Goal: Task Accomplishment & Management: Use online tool/utility

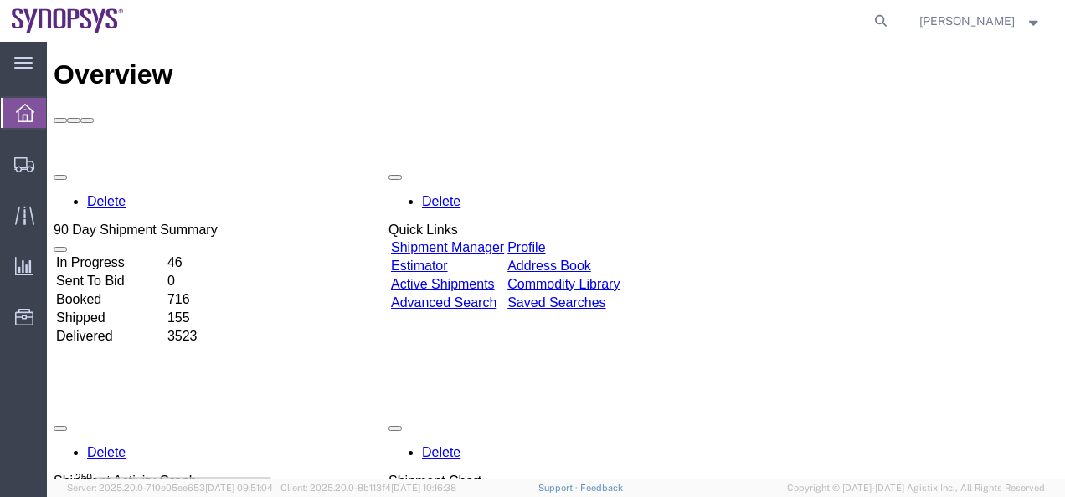
click at [469, 240] on link "Shipment Manager" at bounding box center [447, 247] width 113 height 14
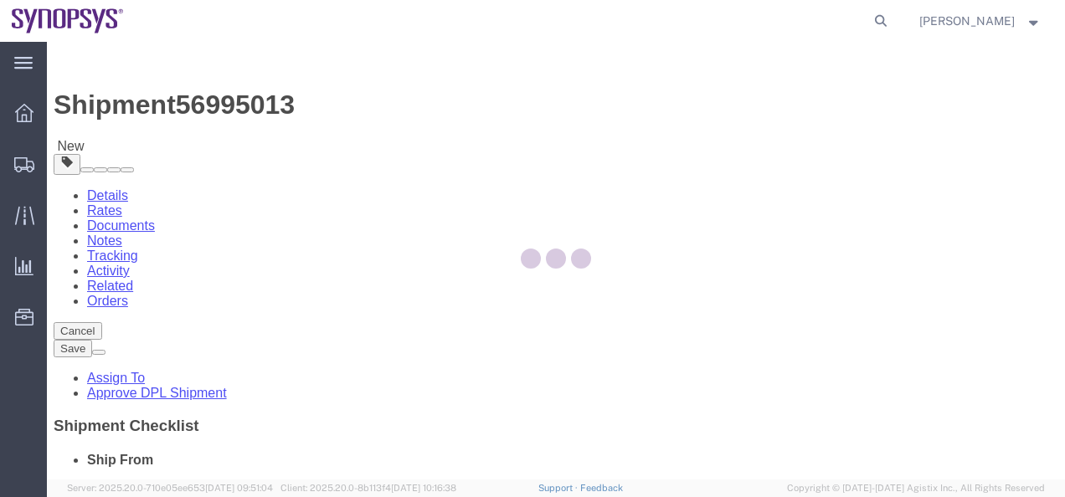
select select "63079"
select select
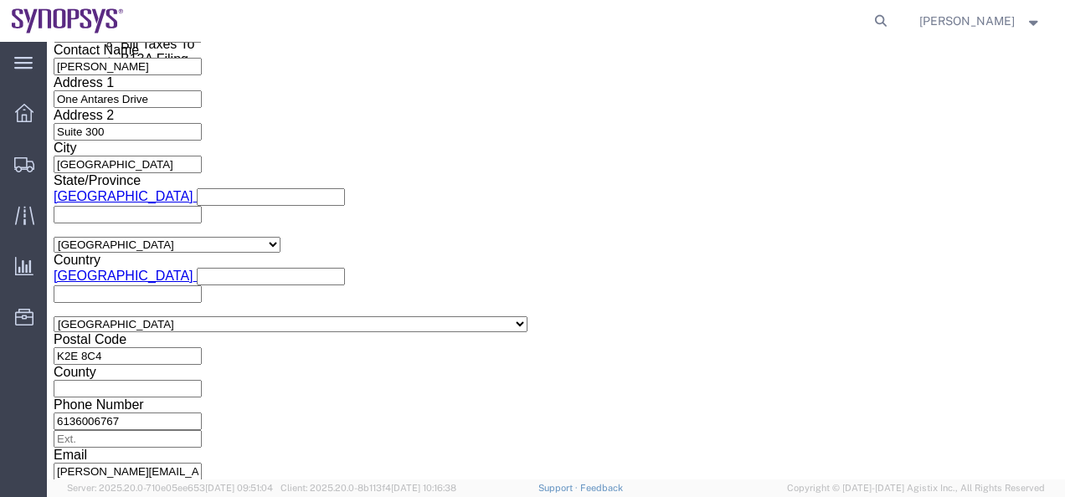
scroll to position [1089, 0]
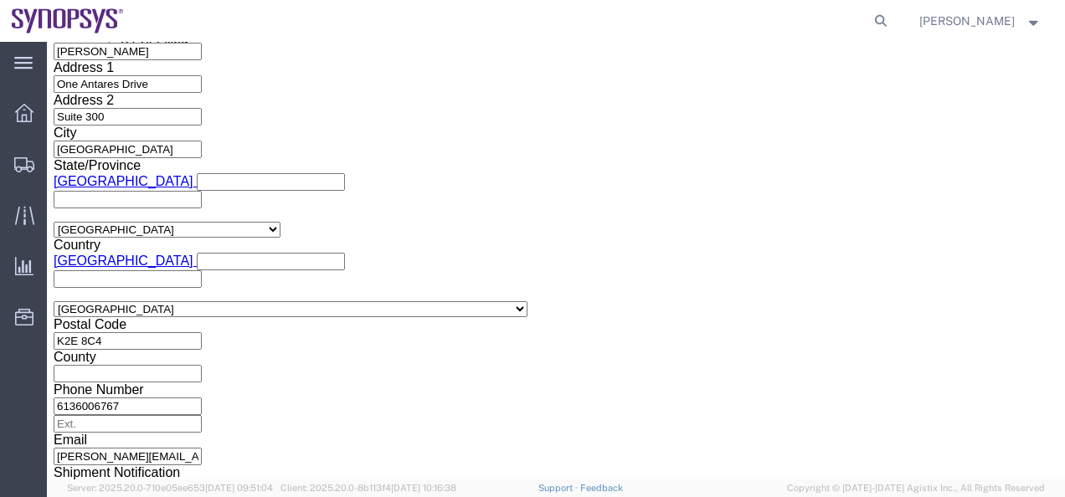
click button "Continue"
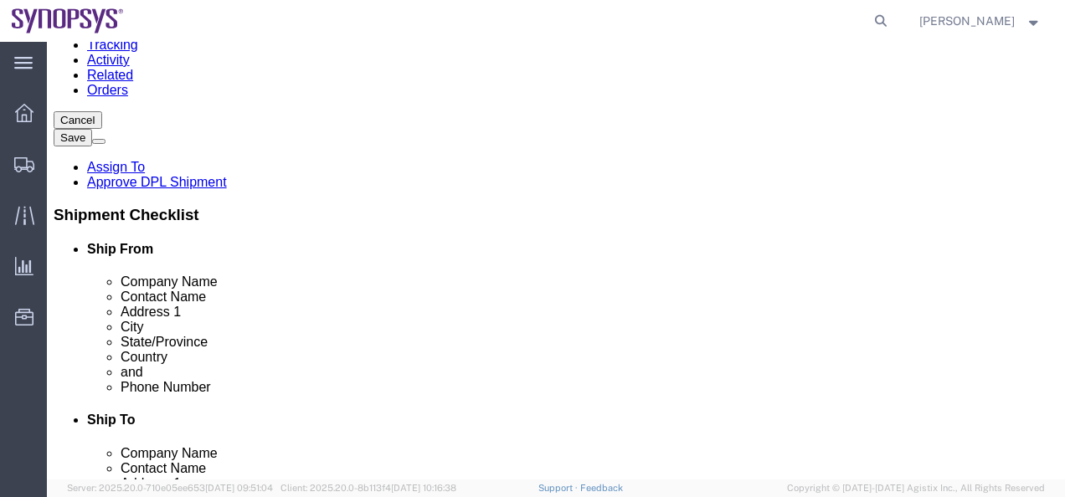
click dd "12000.00 CAD"
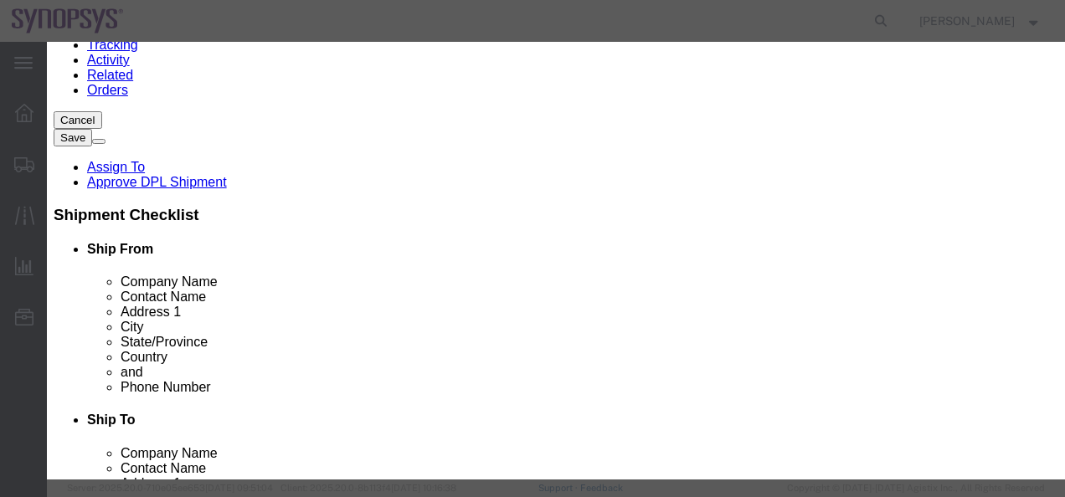
scroll to position [335, 0]
click button "Save & Close"
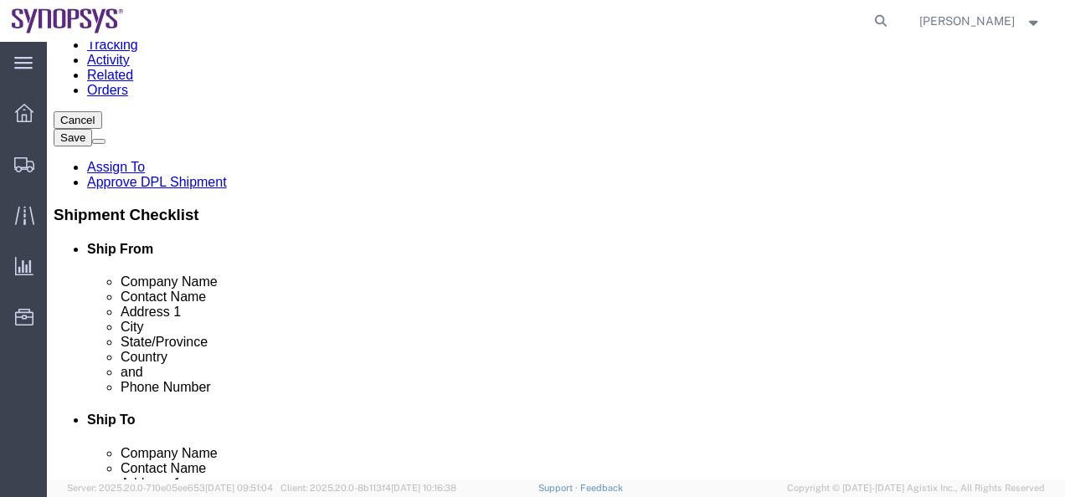
click link "Assign To"
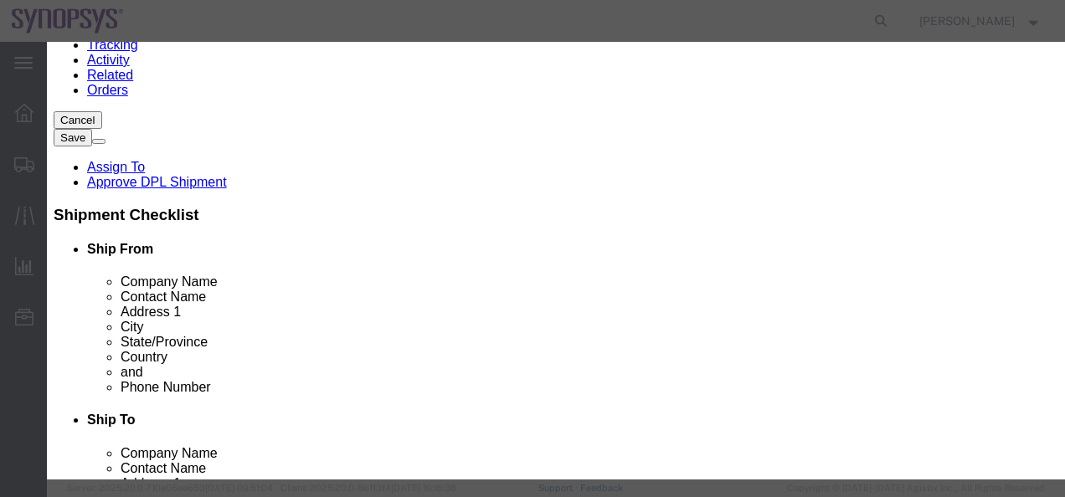
select select
click icon "button"
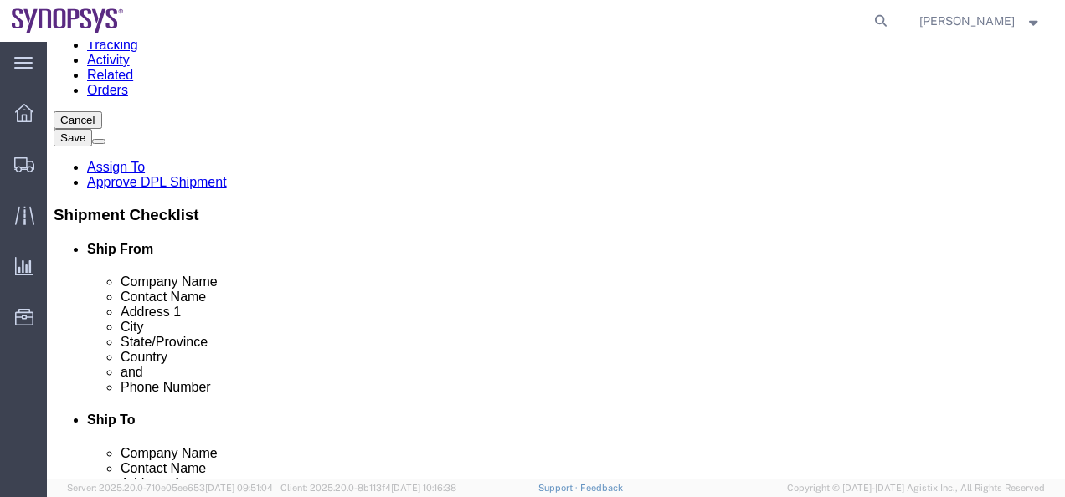
click dd "12.00 Each"
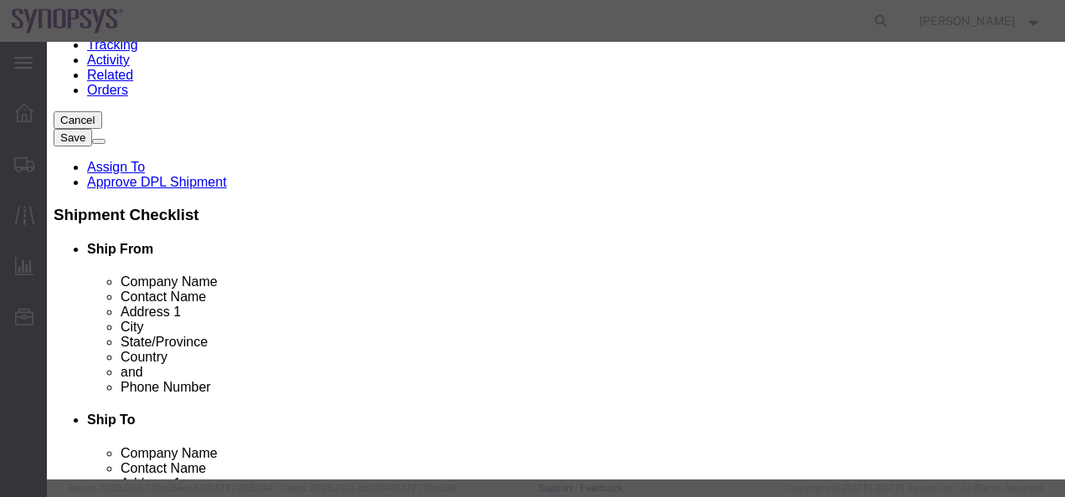
scroll to position [503, 0]
click button "Save & Close"
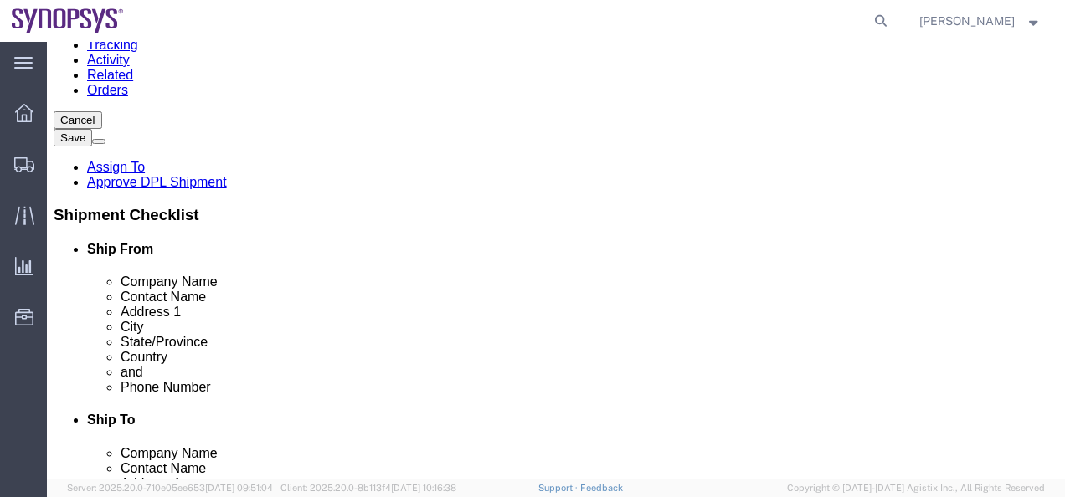
click link "Assign To"
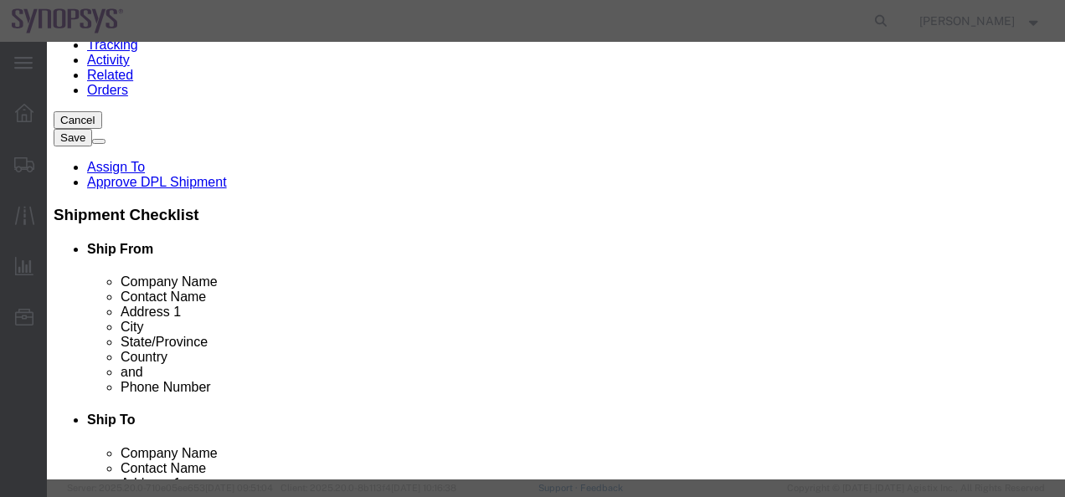
select select "117156"
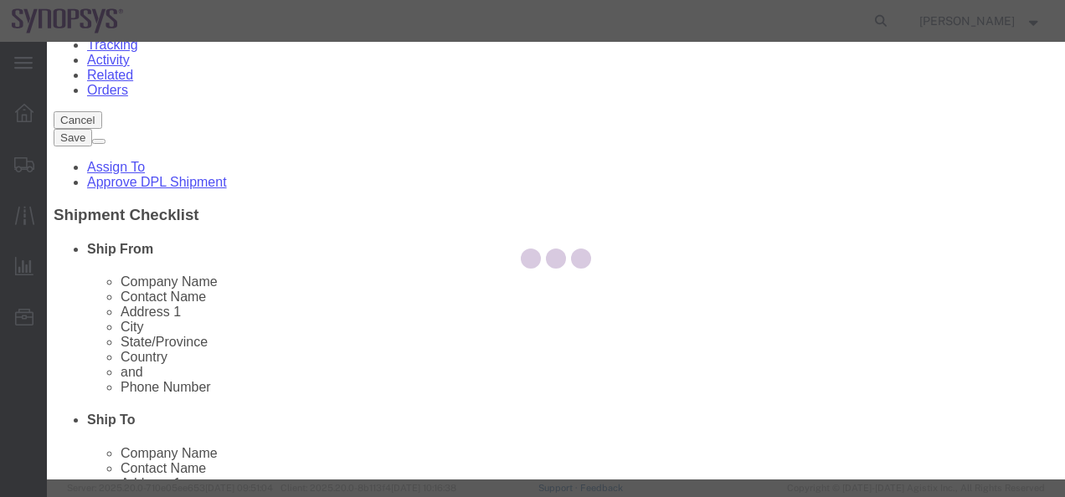
select select
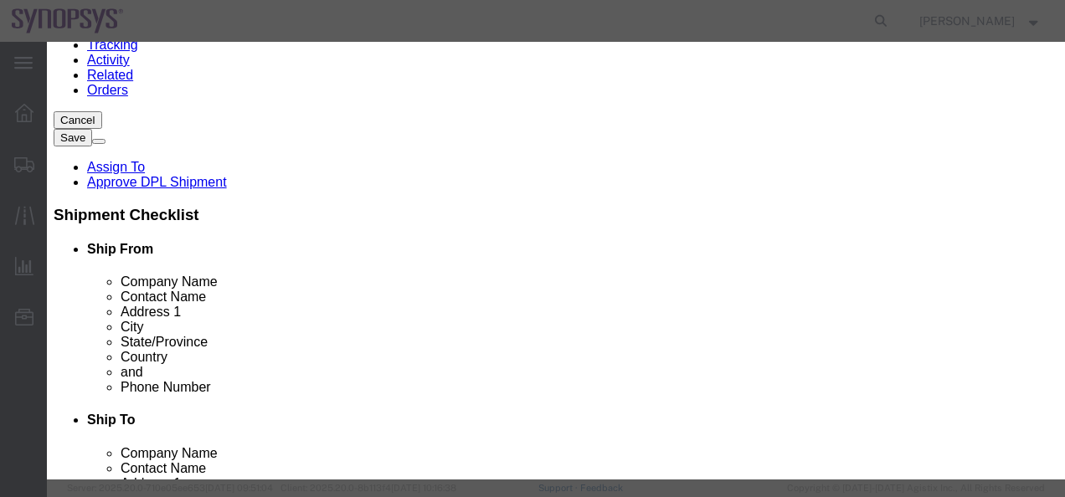
type input "[PERSON_NAME]"
select select "100122"
click textarea "Message"
type textarea "Cleared to ship"
click button "Assign"
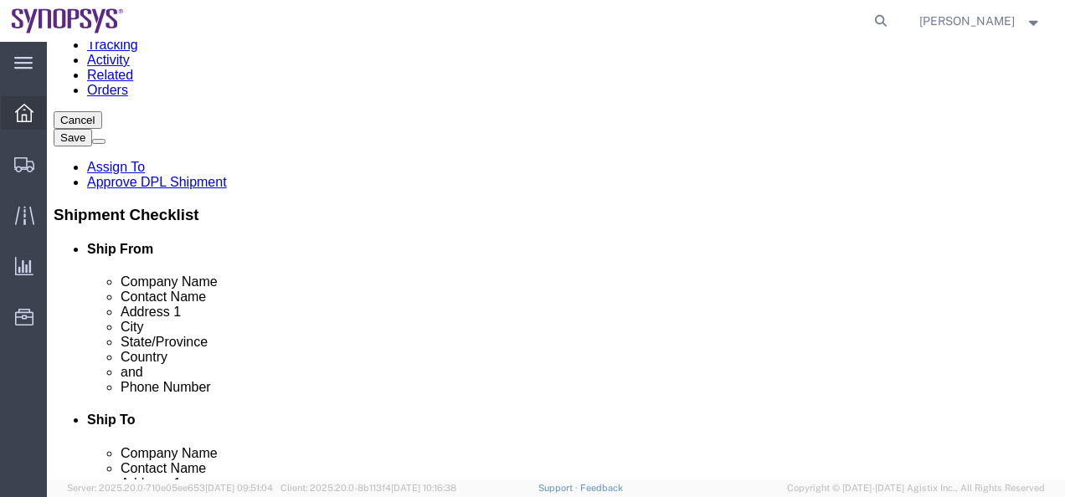
click at [28, 116] on icon at bounding box center [24, 113] width 18 height 18
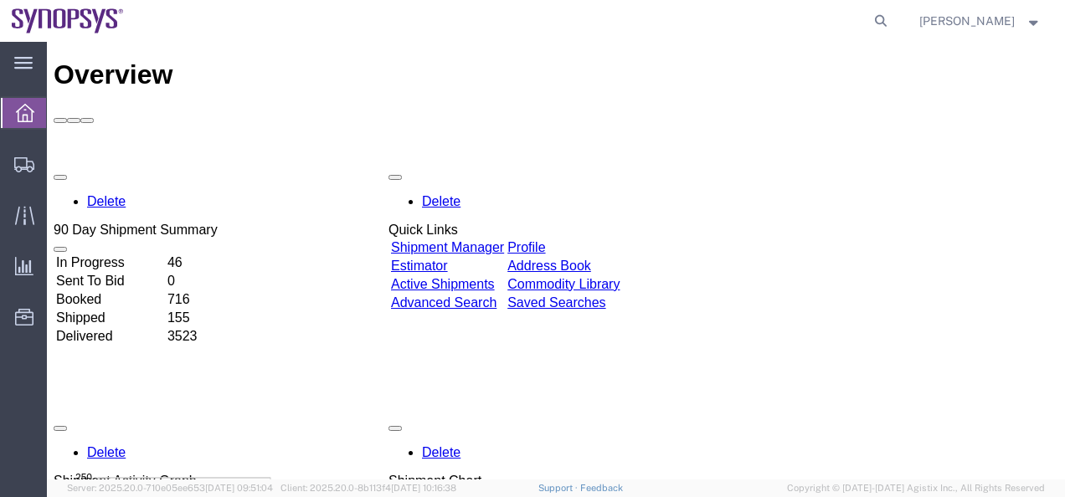
click at [504, 240] on link "Shipment Manager" at bounding box center [447, 247] width 113 height 14
